Goal: Find specific page/section: Find specific page/section

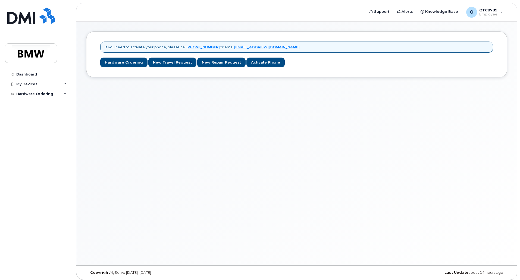
scroll to position [3, 0]
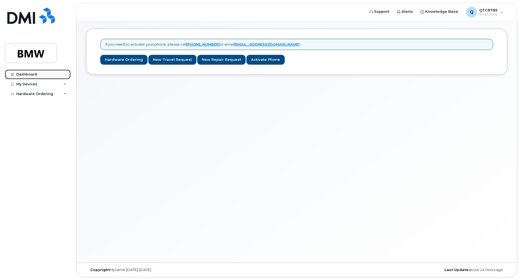
click at [40, 76] on link "Dashboard" at bounding box center [38, 75] width 66 height 10
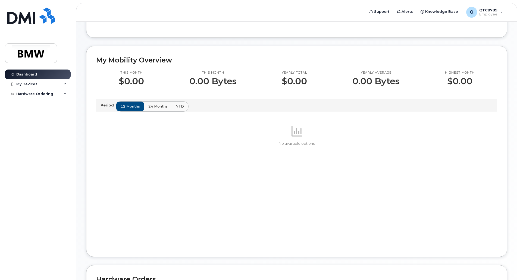
scroll to position [136, 0]
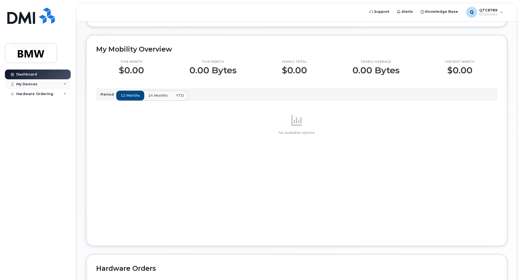
click at [60, 88] on div "My Devices" at bounding box center [38, 84] width 66 height 10
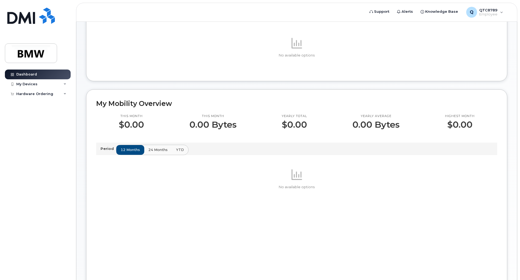
scroll to position [0, 0]
